Goal: Information Seeking & Learning: Learn about a topic

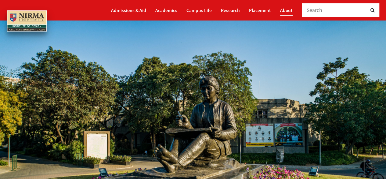
click at [284, 9] on link "About" at bounding box center [286, 10] width 13 height 11
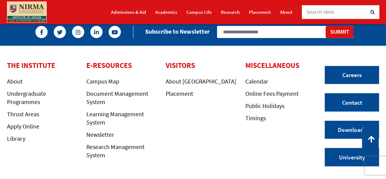
scroll to position [578, 0]
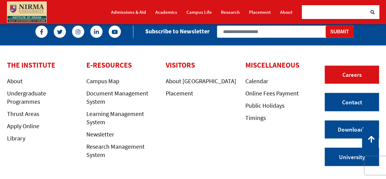
click at [350, 65] on link "Careers" at bounding box center [352, 74] width 54 height 18
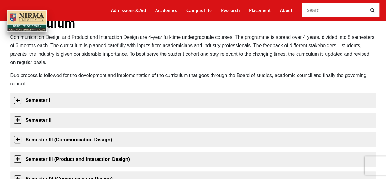
scroll to position [57, 0]
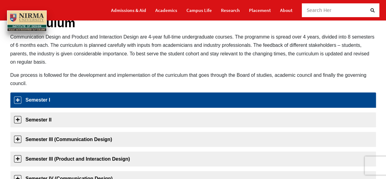
click at [133, 101] on link "Semester I" at bounding box center [193, 99] width 366 height 15
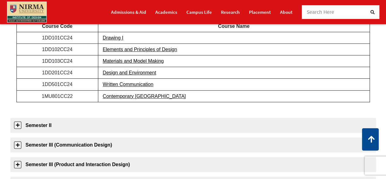
scroll to position [152, 0]
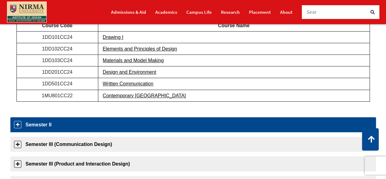
click at [113, 127] on link "Semester II" at bounding box center [193, 124] width 366 height 15
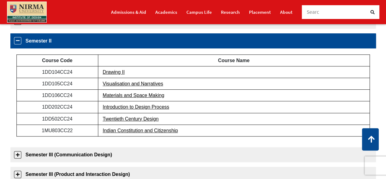
scroll to position [133, 0]
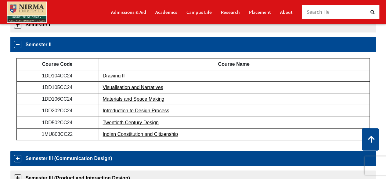
click at [104, 157] on link "Semester III (Communication Design)" at bounding box center [193, 158] width 366 height 15
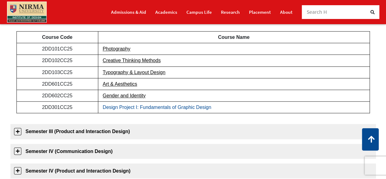
scroll to position [192, 0]
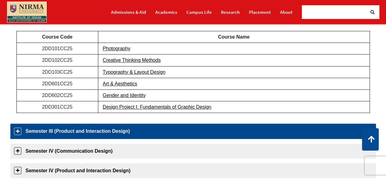
click at [110, 130] on link "Semester III (Product and Interaction Design)" at bounding box center [193, 130] width 366 height 15
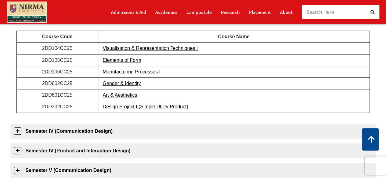
scroll to position [213, 0]
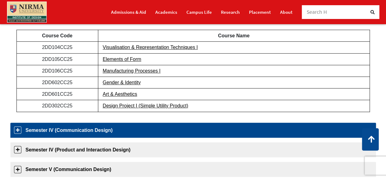
click at [106, 133] on link "Semester IV (Communication Design)" at bounding box center [193, 129] width 366 height 15
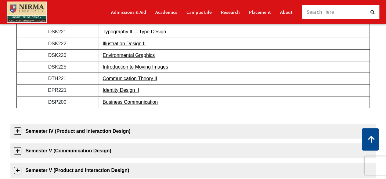
scroll to position [236, 0]
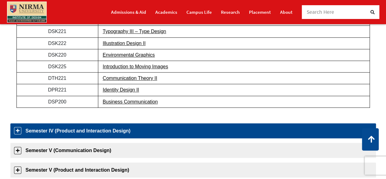
click at [87, 130] on link "Semester IV (Product and Interaction Design)" at bounding box center [193, 130] width 366 height 15
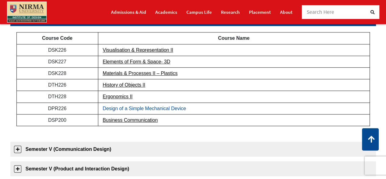
scroll to position [237, 0]
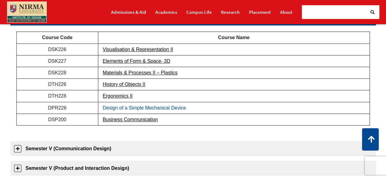
click at [175, 107] on link "Design of a Simple Mechanical Device" at bounding box center [144, 107] width 83 height 5
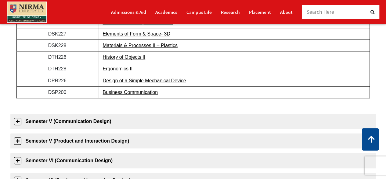
scroll to position [265, 0]
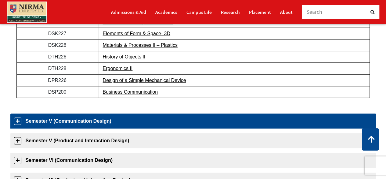
click at [102, 120] on link "Semester V (Communication Design)" at bounding box center [193, 120] width 366 height 15
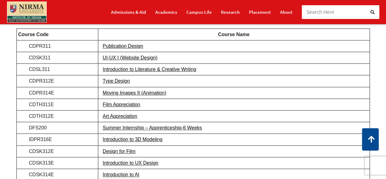
scroll to position [261, 0]
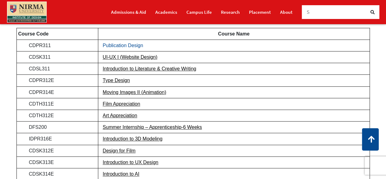
click at [115, 44] on link "Publication Design" at bounding box center [123, 45] width 41 height 5
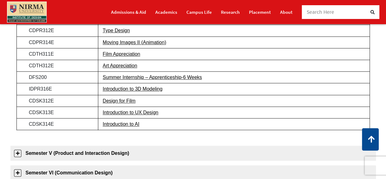
scroll to position [312, 0]
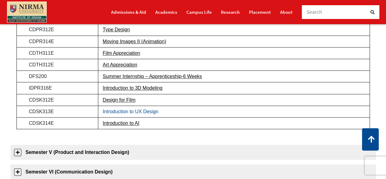
click at [147, 110] on link "Introduction to UX Design" at bounding box center [131, 111] width 56 height 5
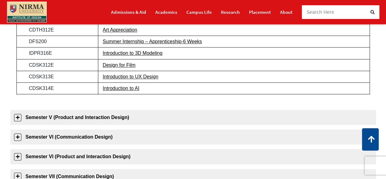
scroll to position [360, 0]
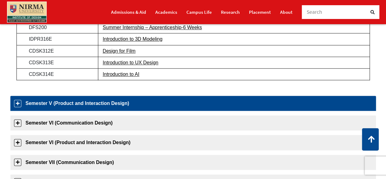
click at [87, 103] on link "Semester V (Product and Interaction Design)" at bounding box center [193, 103] width 366 height 15
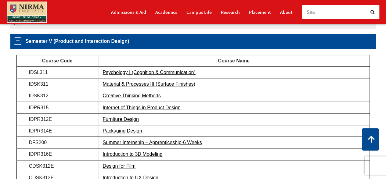
scroll to position [250, 0]
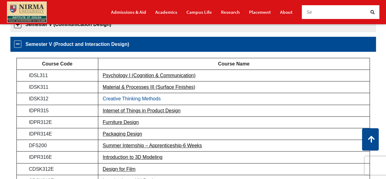
click at [123, 100] on link "Creative Thinking Methods" at bounding box center [132, 98] width 58 height 5
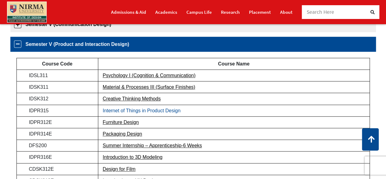
click at [117, 111] on link "Internet of Things in Product Design" at bounding box center [142, 110] width 78 height 5
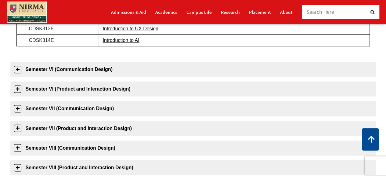
scroll to position [403, 0]
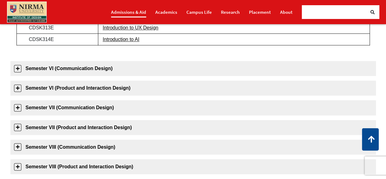
click at [137, 10] on link "Admissions & Aid" at bounding box center [128, 12] width 35 height 11
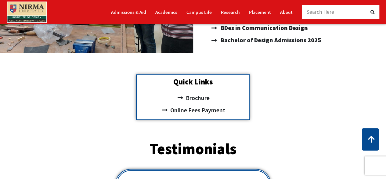
scroll to position [169, 0]
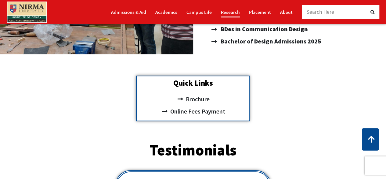
click at [229, 11] on link "Research" at bounding box center [230, 12] width 19 height 11
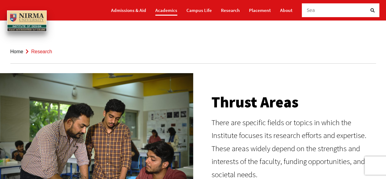
click at [172, 12] on link "Academics" at bounding box center [166, 10] width 22 height 11
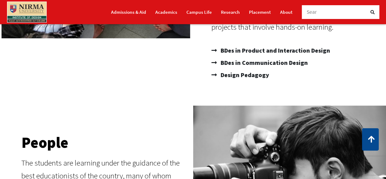
scroll to position [179, 0]
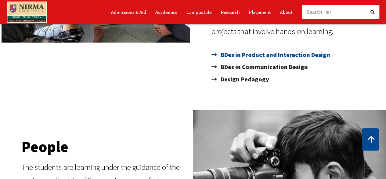
click at [238, 52] on span "BDes in Product and Interaction Design" at bounding box center [274, 55] width 111 height 12
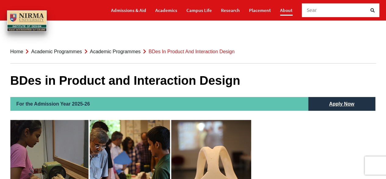
click at [288, 10] on link "About" at bounding box center [286, 10] width 13 height 11
